Goal: Transaction & Acquisition: Purchase product/service

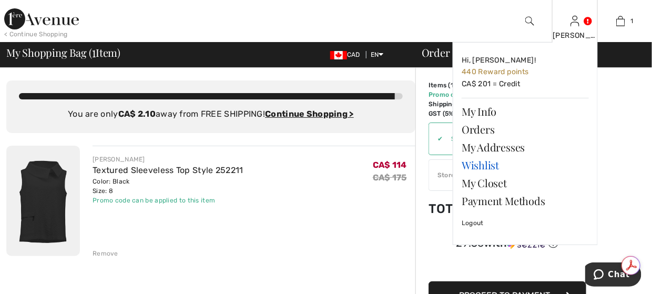
click at [478, 165] on link "Wishlist" at bounding box center [525, 165] width 127 height 18
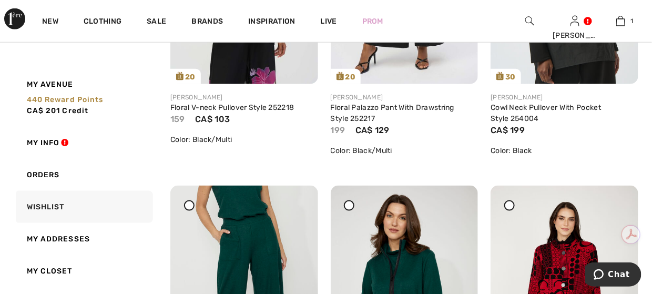
scroll to position [421, 0]
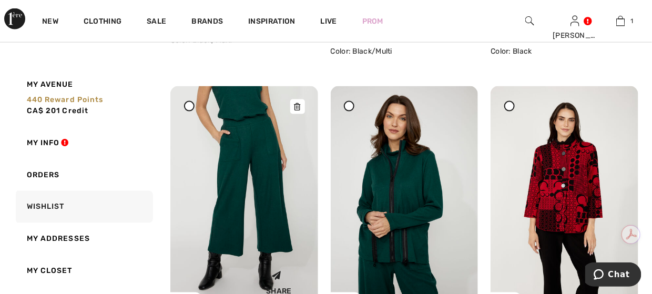
click at [272, 162] on img at bounding box center [244, 197] width 148 height 222
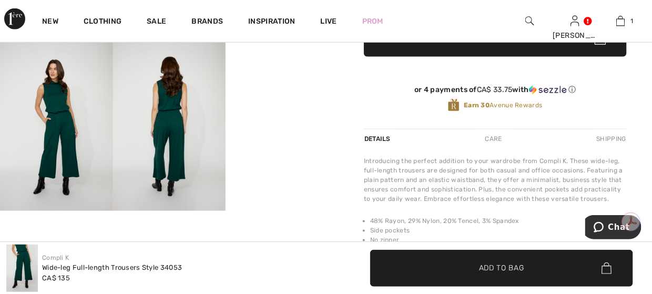
click at [175, 127] on img at bounding box center [169, 126] width 113 height 169
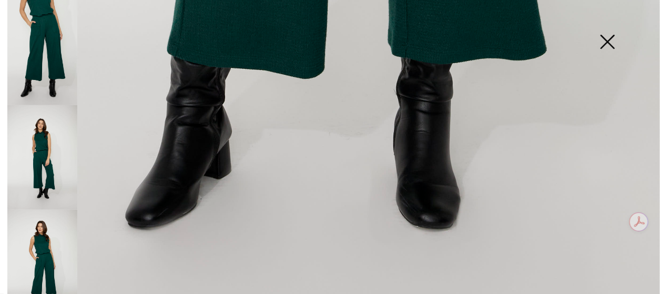
scroll to position [684, 0]
click at [43, 154] on img at bounding box center [42, 157] width 70 height 105
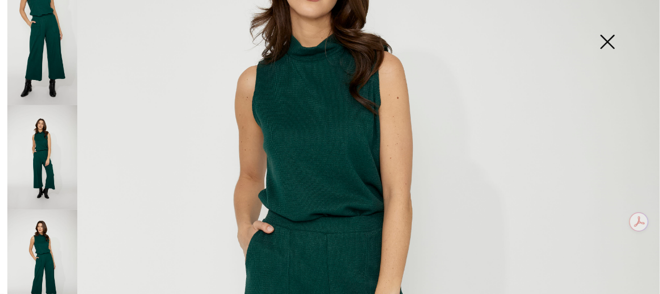
scroll to position [316, 0]
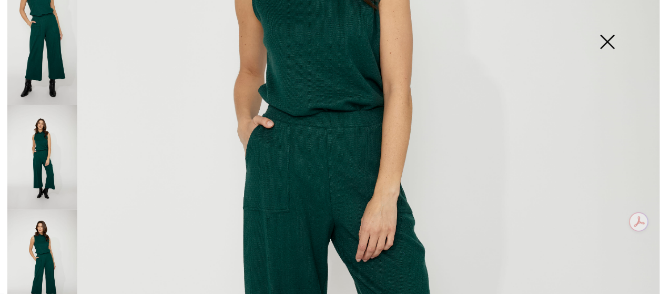
click at [52, 62] on img at bounding box center [42, 52] width 70 height 105
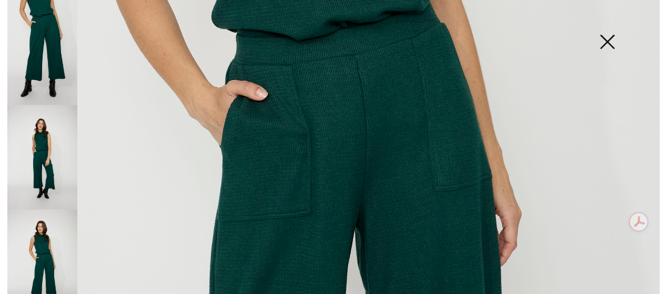
scroll to position [53, 0]
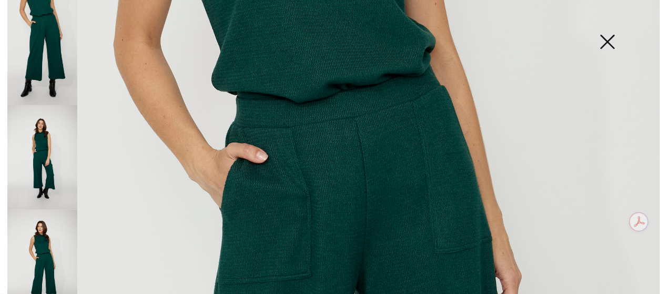
click at [42, 154] on img at bounding box center [42, 157] width 70 height 105
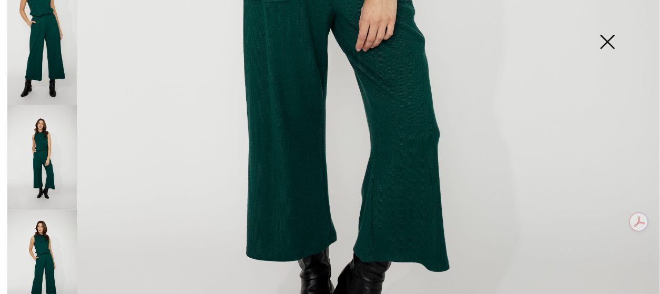
scroll to position [632, 0]
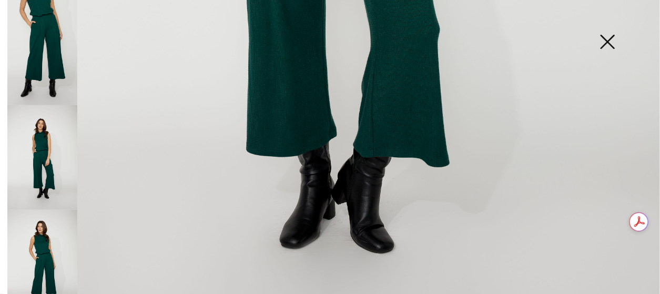
click at [612, 44] on img at bounding box center [607, 43] width 53 height 54
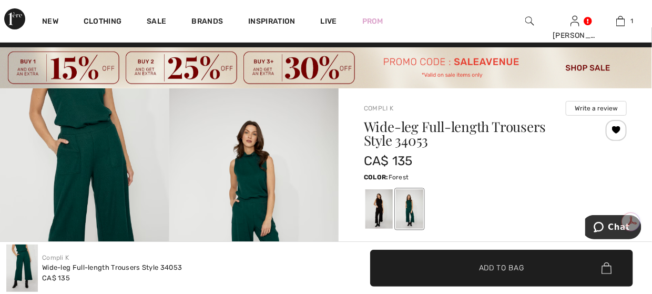
scroll to position [0, 0]
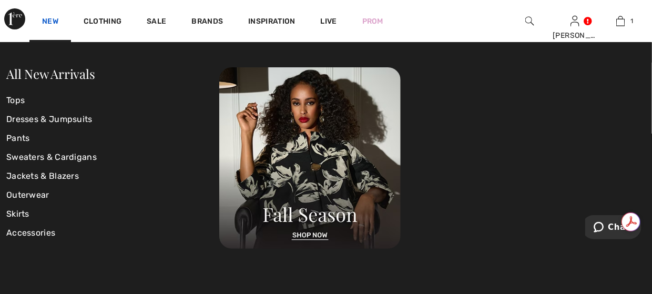
click at [51, 21] on link "New" at bounding box center [50, 22] width 16 height 11
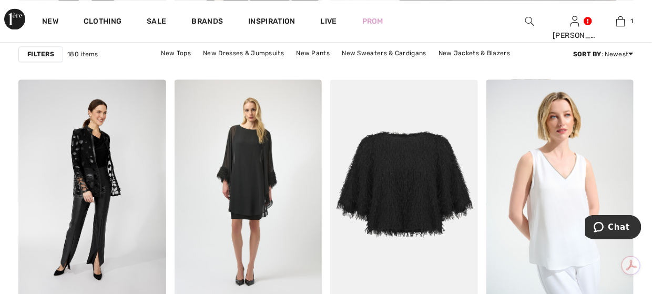
scroll to position [737, 0]
